Goal: Find specific page/section: Find specific page/section

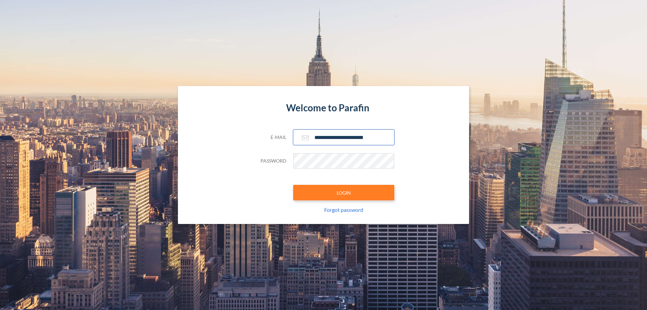
type input "**********"
click at [344, 192] on button "LOGIN" at bounding box center [343, 192] width 101 height 15
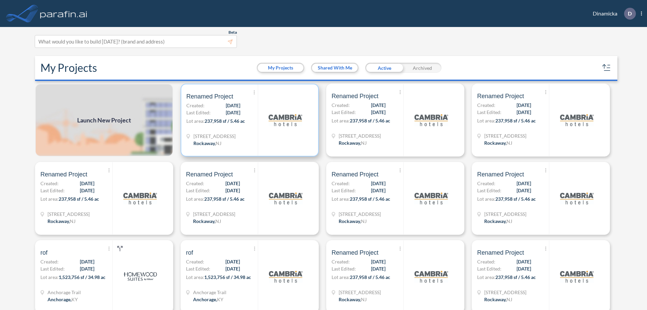
scroll to position [2, 0]
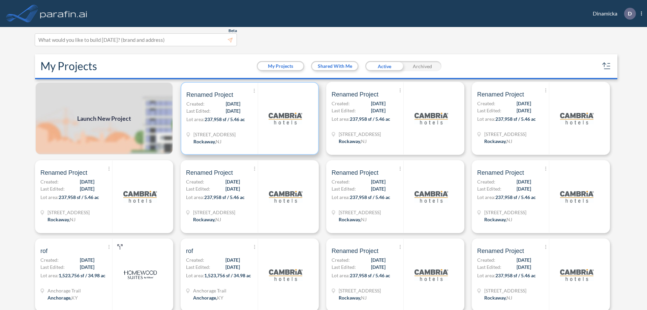
click at [248, 118] on p "Lot area: 237,958 sf / 5.46 ac" at bounding box center [221, 121] width 71 height 10
